Goal: Task Accomplishment & Management: Use online tool/utility

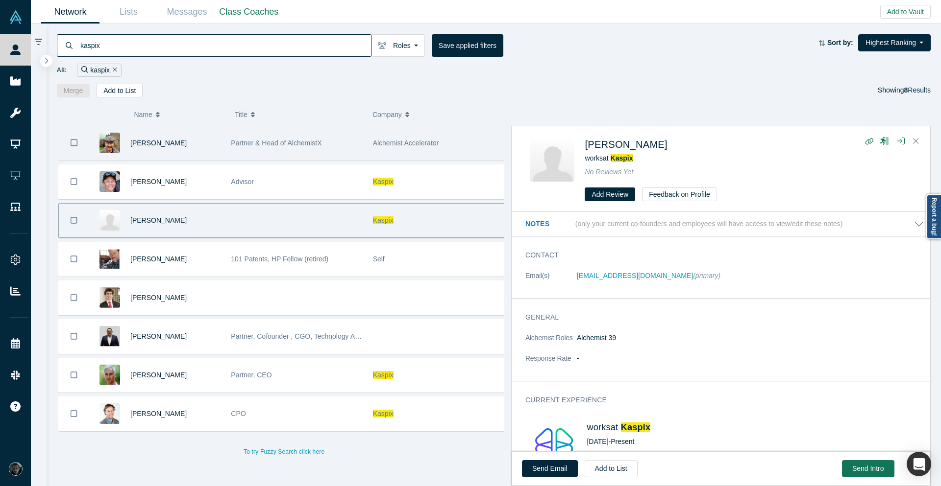
click at [218, 154] on div "[PERSON_NAME]" at bounding box center [157, 143] width 137 height 34
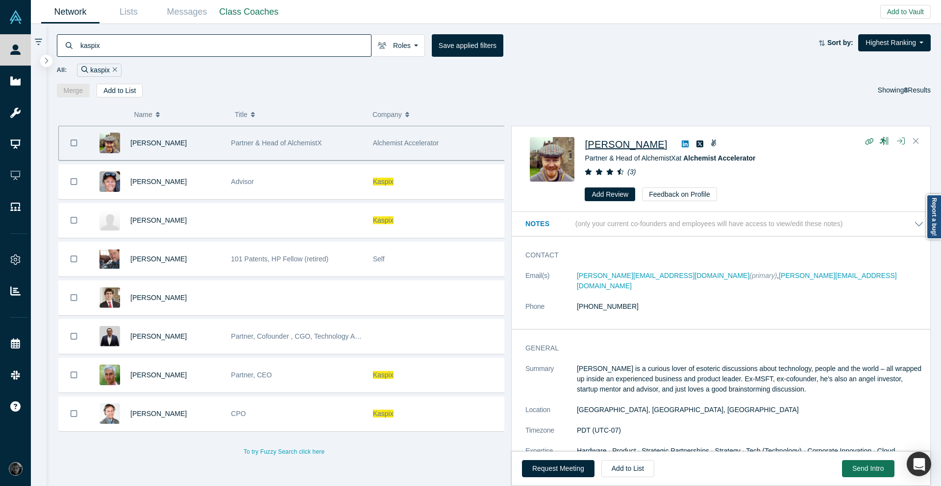
click at [630, 143] on span "[PERSON_NAME]" at bounding box center [625, 144] width 82 height 11
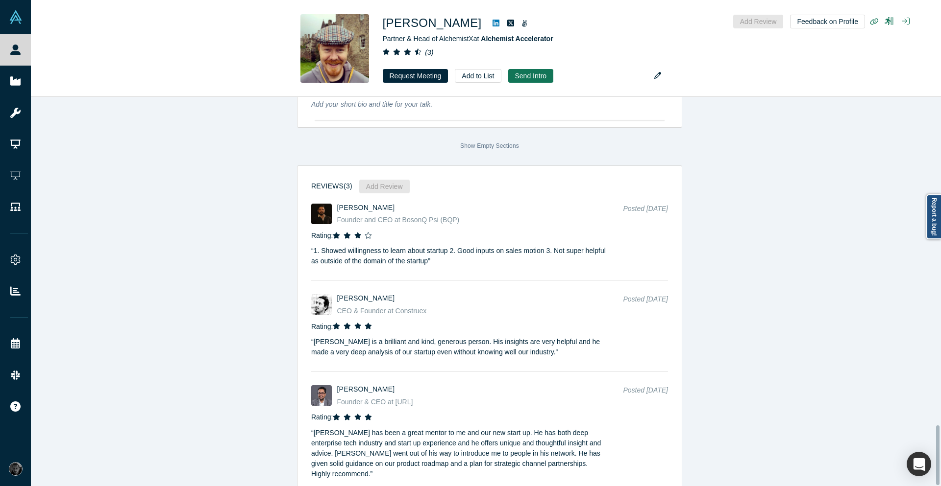
scroll to position [2140, 0]
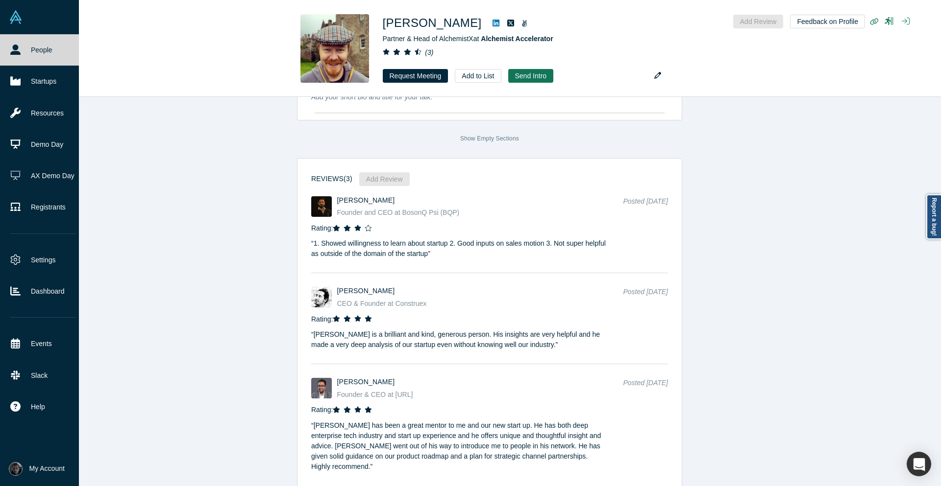
click at [24, 55] on link "People" at bounding box center [43, 49] width 86 height 31
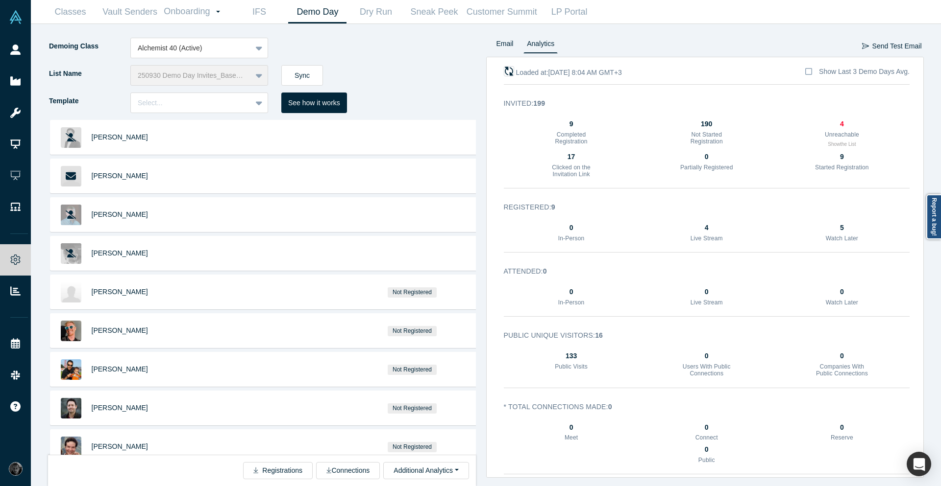
click at [513, 75] on icon "button" at bounding box center [508, 71] width 9 height 9
click at [213, 57] on div "Alchemist 40 (Active)" at bounding box center [199, 48] width 138 height 21
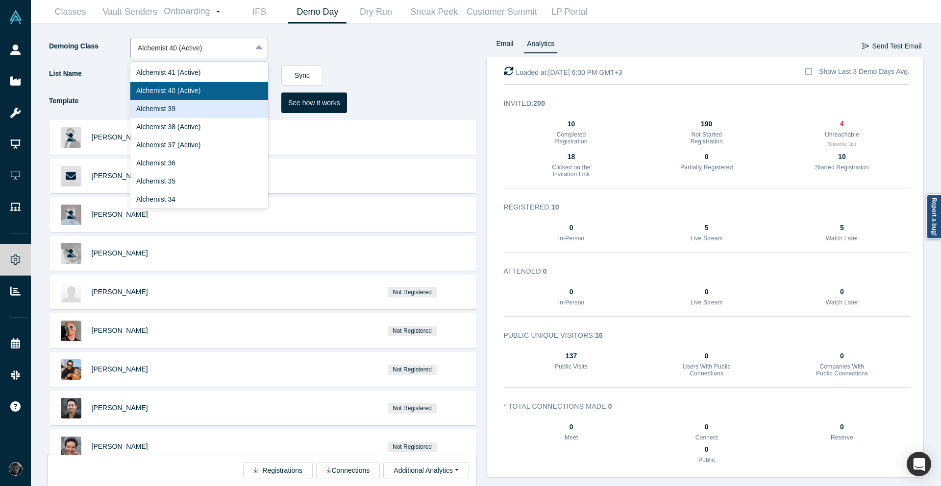
click at [193, 112] on div "Alchemist 39" at bounding box center [199, 109] width 138 height 18
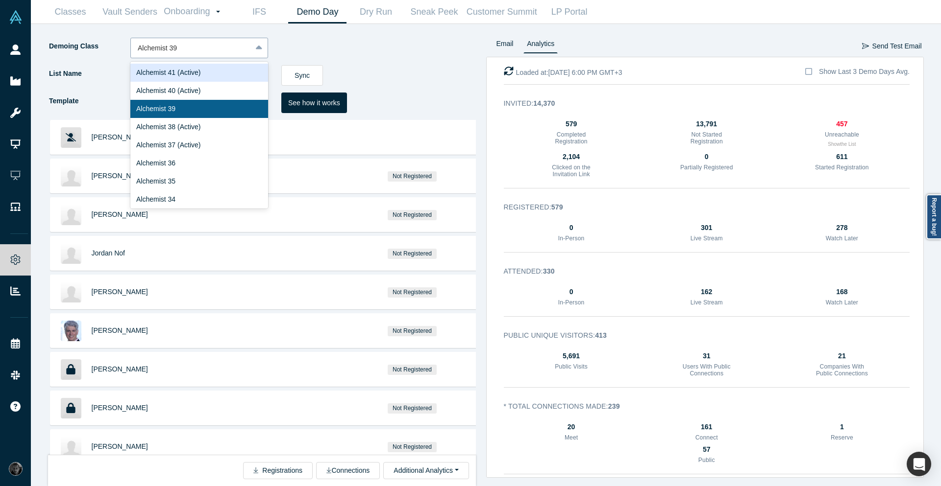
click at [234, 43] on div at bounding box center [191, 48] width 107 height 12
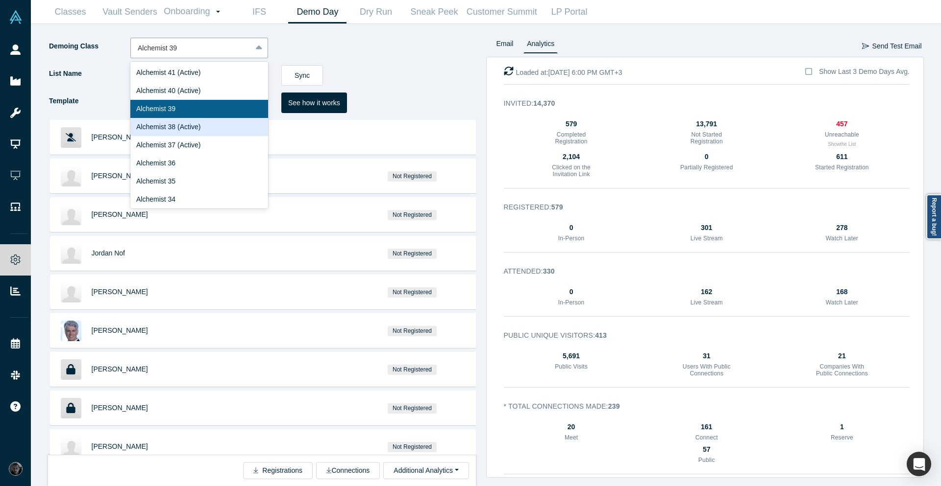
click at [203, 123] on div "Alchemist 38 (Active)" at bounding box center [199, 127] width 138 height 18
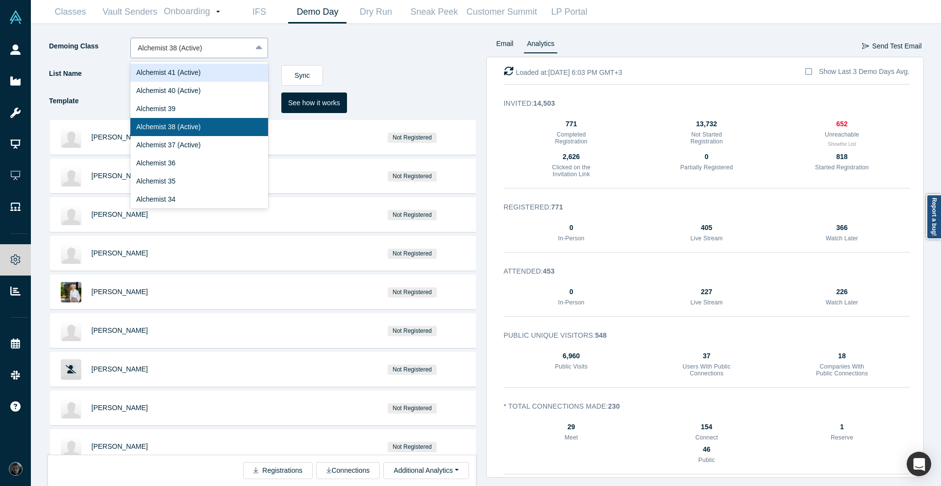
click at [210, 51] on div at bounding box center [191, 48] width 107 height 12
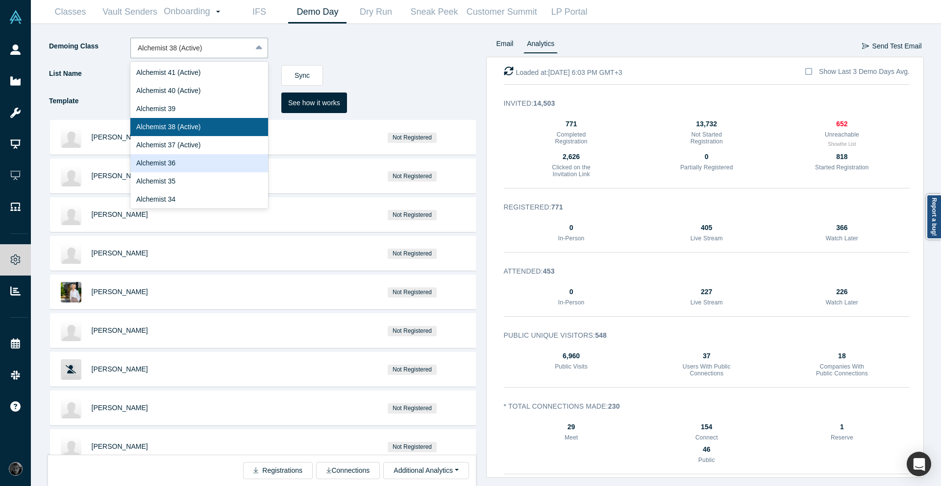
click at [203, 165] on div "Alchemist 36" at bounding box center [199, 163] width 138 height 18
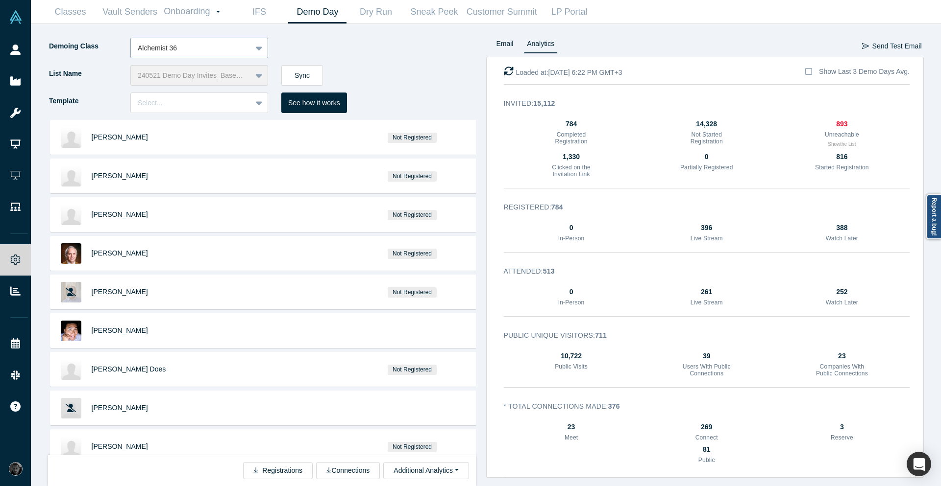
click at [260, 39] on div at bounding box center [260, 48] width 16 height 18
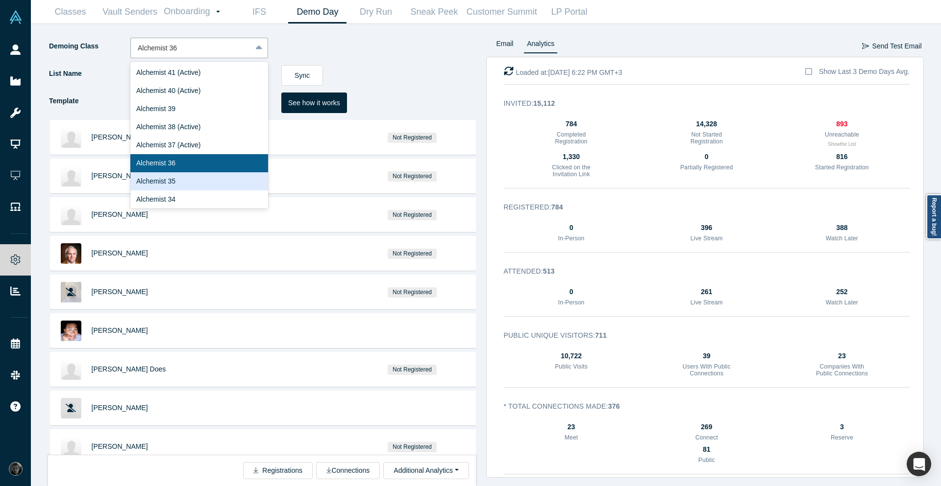
click at [218, 177] on div "Alchemist 35" at bounding box center [199, 181] width 138 height 18
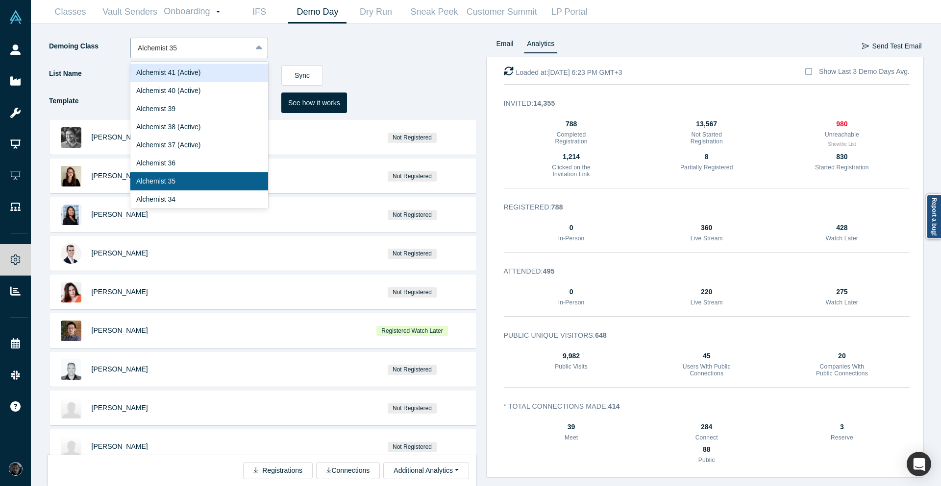
click at [251, 46] on div "Alchemist 35" at bounding box center [191, 48] width 121 height 16
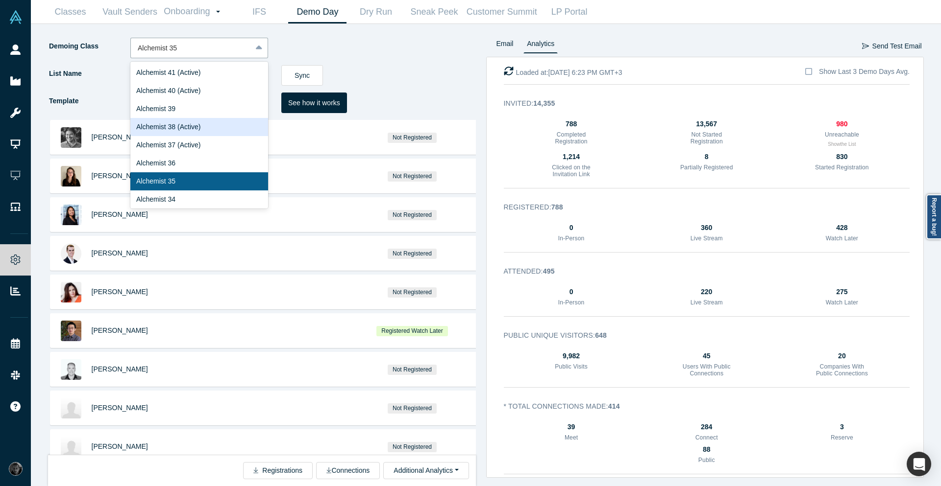
scroll to position [59, 0]
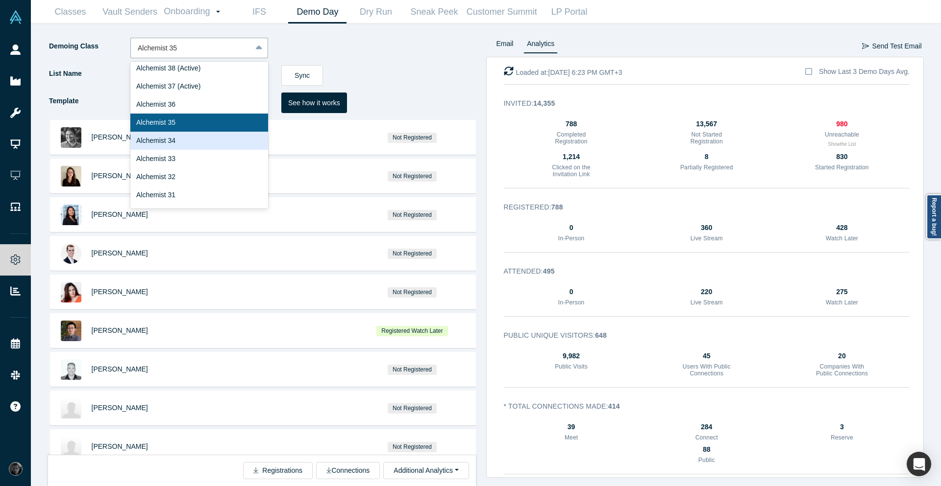
click at [222, 146] on div "Alchemist 34" at bounding box center [199, 141] width 138 height 18
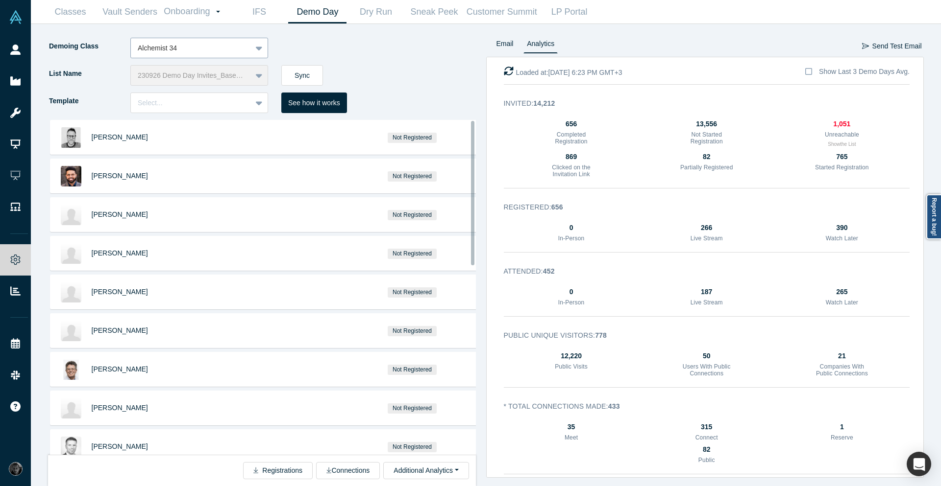
click at [231, 46] on div at bounding box center [191, 48] width 107 height 12
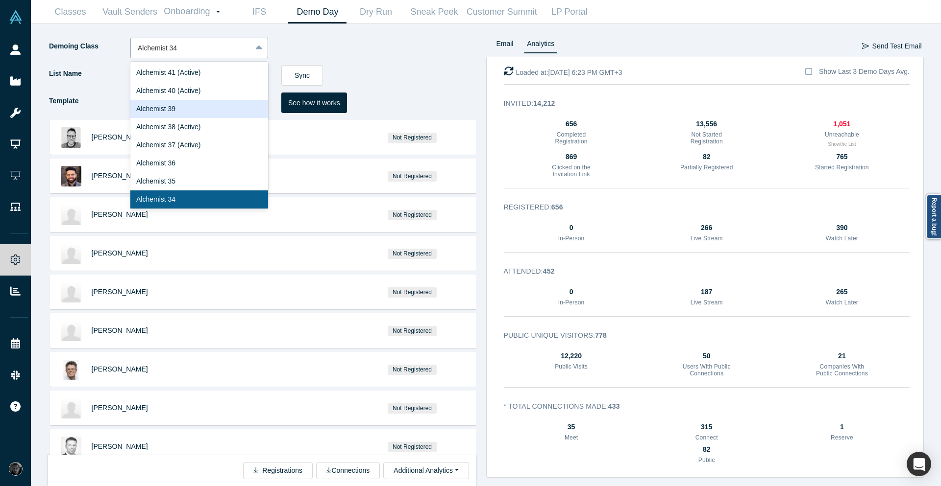
click at [220, 111] on div "Alchemist 39" at bounding box center [199, 109] width 138 height 18
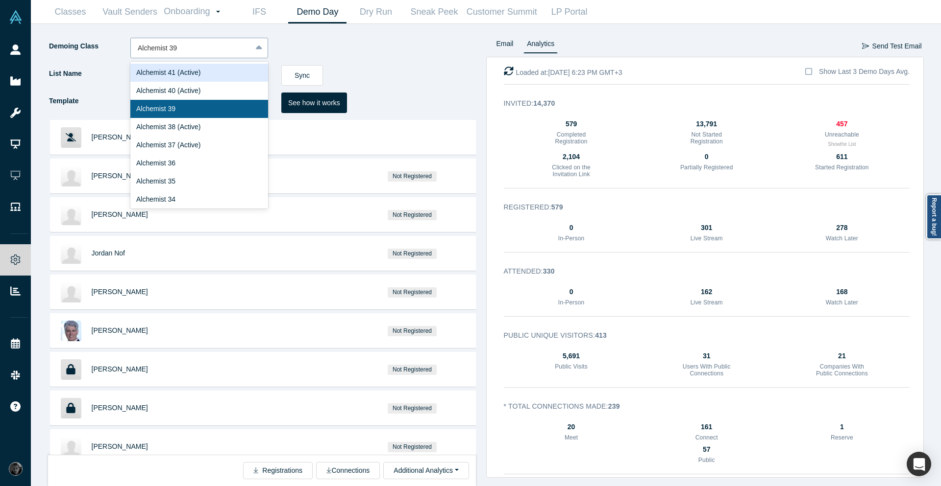
click at [226, 41] on div "Alchemist 39" at bounding box center [191, 48] width 121 height 16
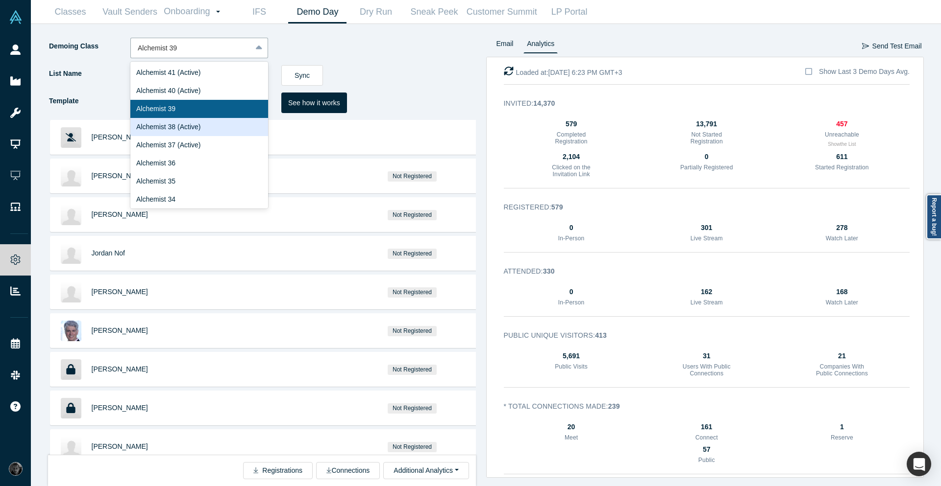
click at [204, 124] on div "Alchemist 38 (Active)" at bounding box center [199, 127] width 138 height 18
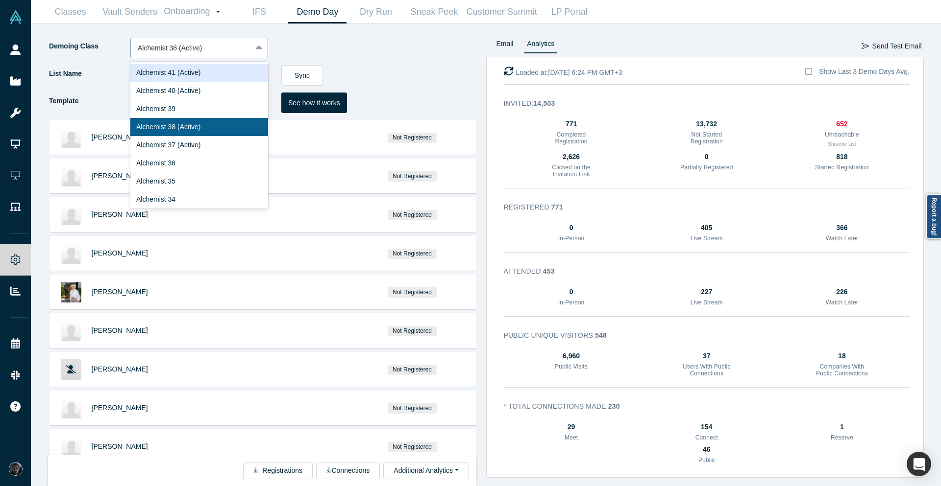
click at [212, 51] on div at bounding box center [191, 48] width 107 height 12
click at [211, 77] on div "Alchemist 41 (Active)" at bounding box center [199, 73] width 138 height 18
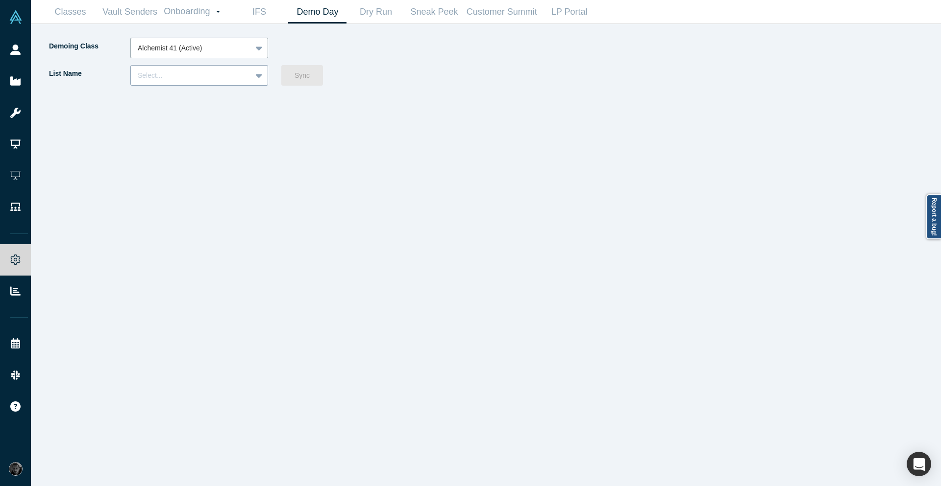
click at [202, 68] on div "Select..." at bounding box center [199, 75] width 138 height 21
click at [463, 96] on div "Demoing Class Alchemist 41 (Active) List Name Select... Sync" at bounding box center [267, 262] width 438 height 449
click at [193, 41] on div "Alchemist 41 (Active)" at bounding box center [191, 48] width 121 height 16
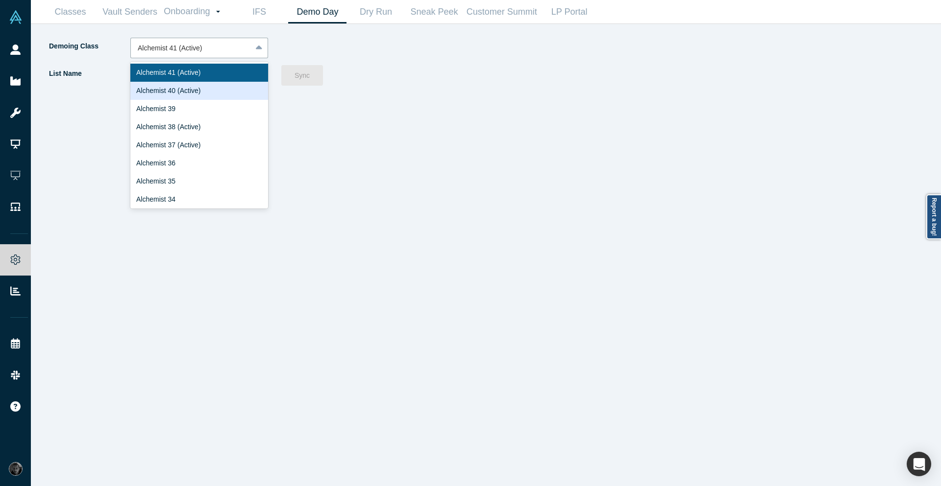
click at [199, 99] on div "Alchemist 40 (Active)" at bounding box center [199, 91] width 138 height 18
